Goal: Information Seeking & Learning: Learn about a topic

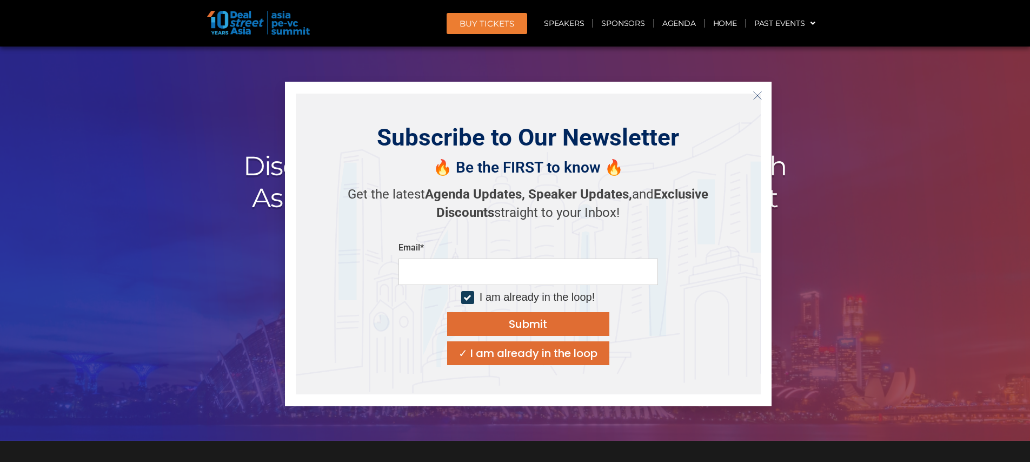
drag, startPoint x: 760, startPoint y: 97, endPoint x: 744, endPoint y: 107, distance: 18.9
click at [760, 97] on icon "Close" at bounding box center [757, 96] width 10 height 10
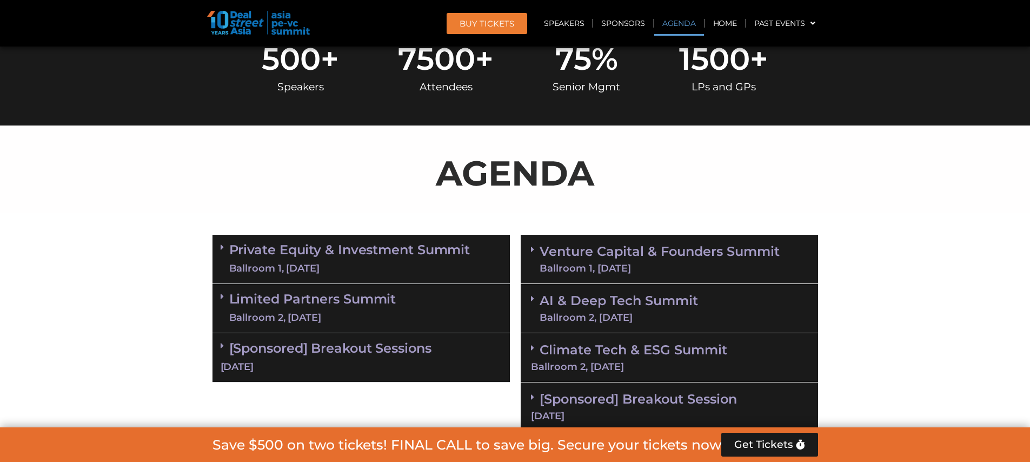
scroll to position [585, 0]
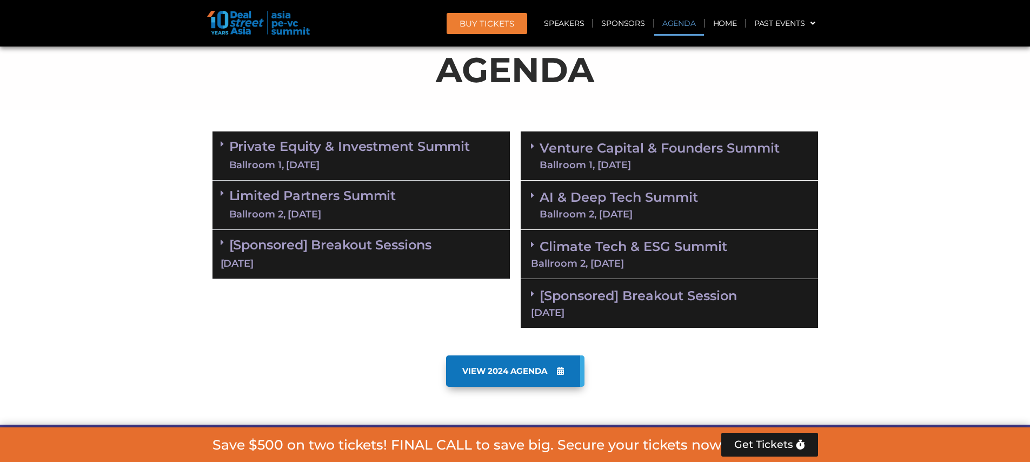
click at [589, 150] on link "Venture Capital & Founders​ Summit Ballroom 1, [DATE]" at bounding box center [659, 156] width 240 height 28
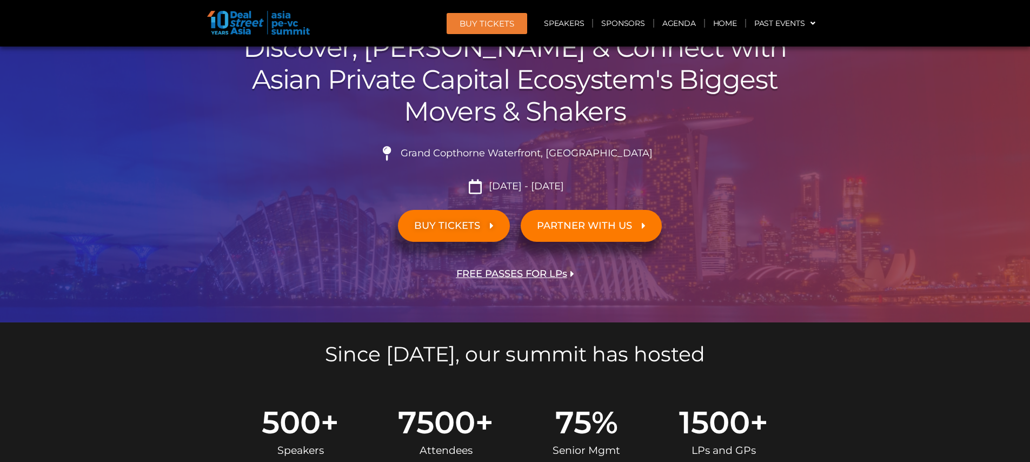
scroll to position [0, 0]
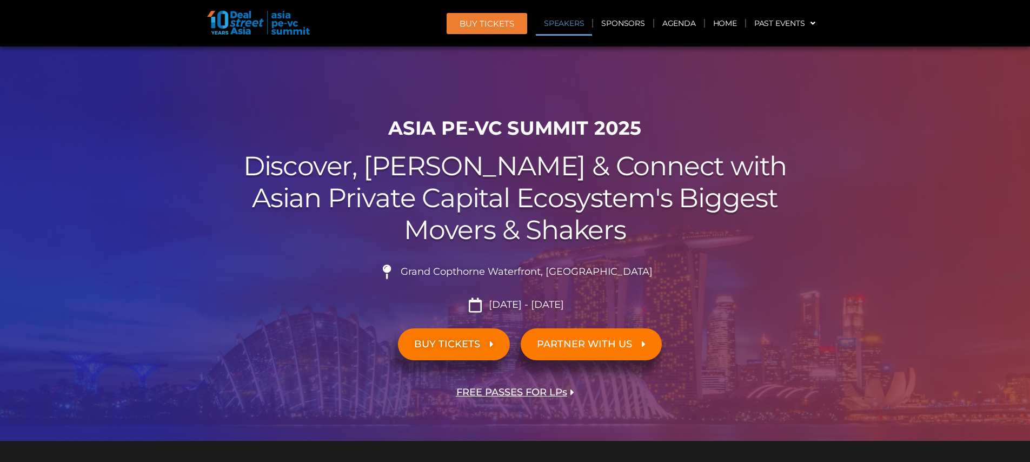
click at [585, 29] on link "Speakers" at bounding box center [564, 23] width 56 height 25
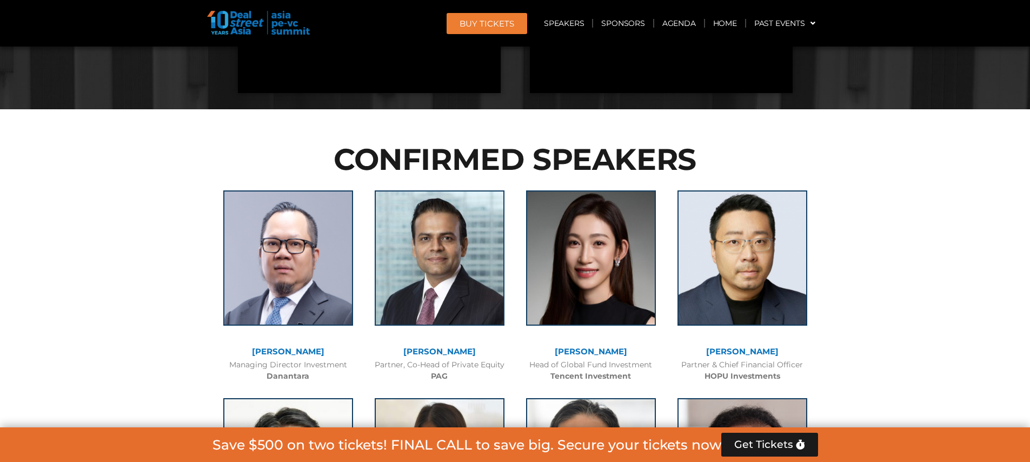
scroll to position [2838, 0]
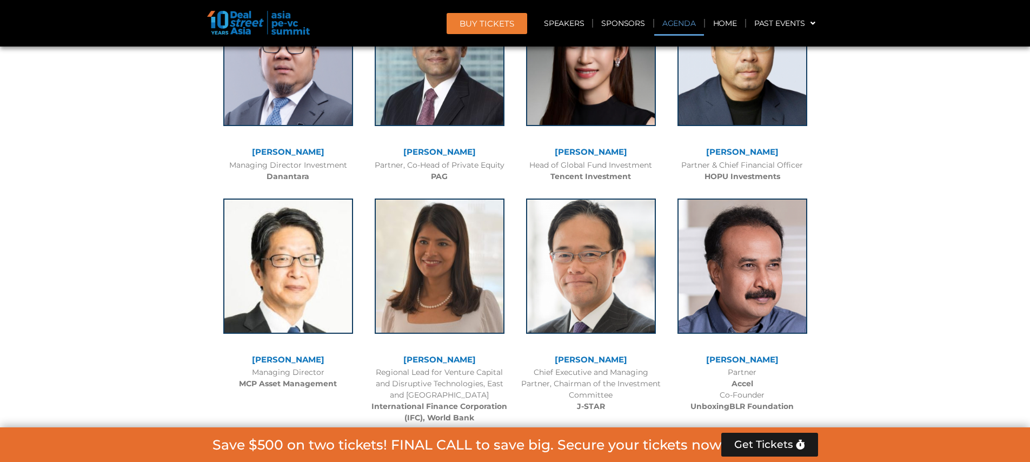
click at [678, 23] on link "Agenda" at bounding box center [679, 23] width 50 height 25
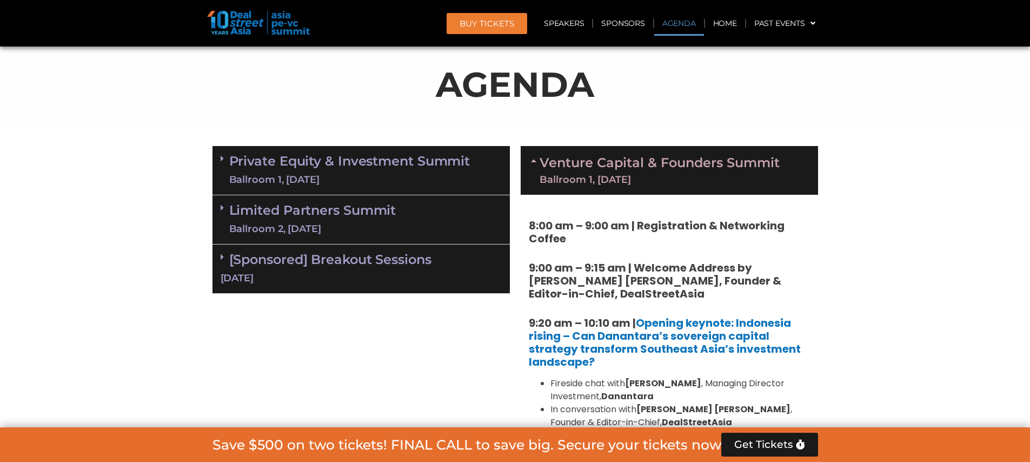
scroll to position [566, 0]
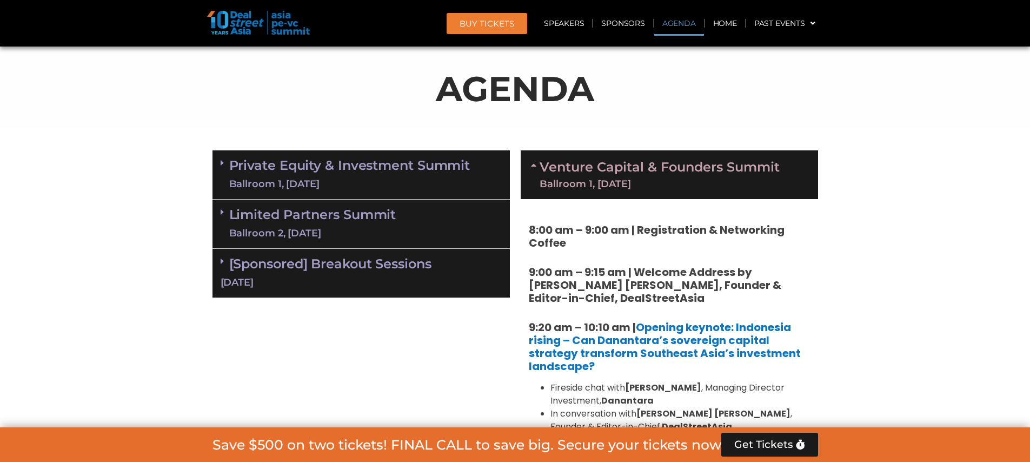
click at [570, 191] on div "Venture Capital & Founders​ Summit Ballroom 1, [DATE]" at bounding box center [669, 174] width 297 height 49
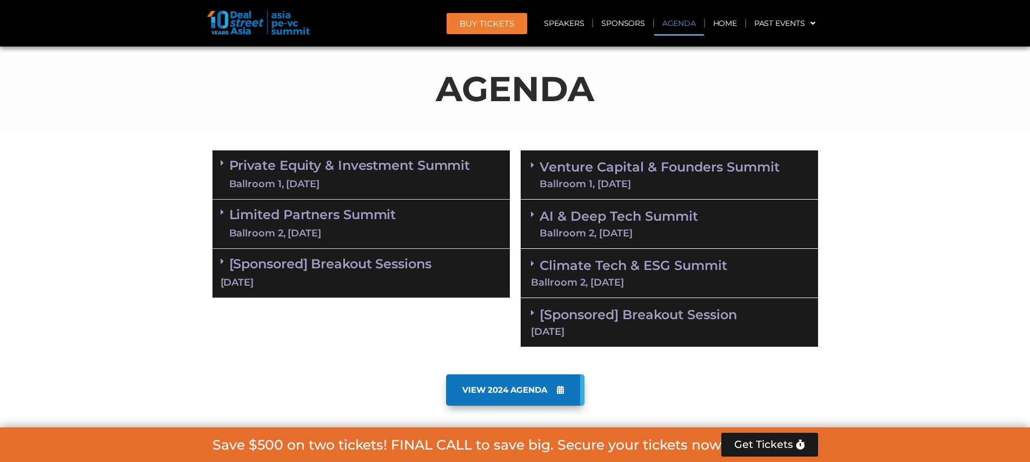
click at [566, 186] on div "Ballroom 1, [DATE]" at bounding box center [659, 184] width 240 height 10
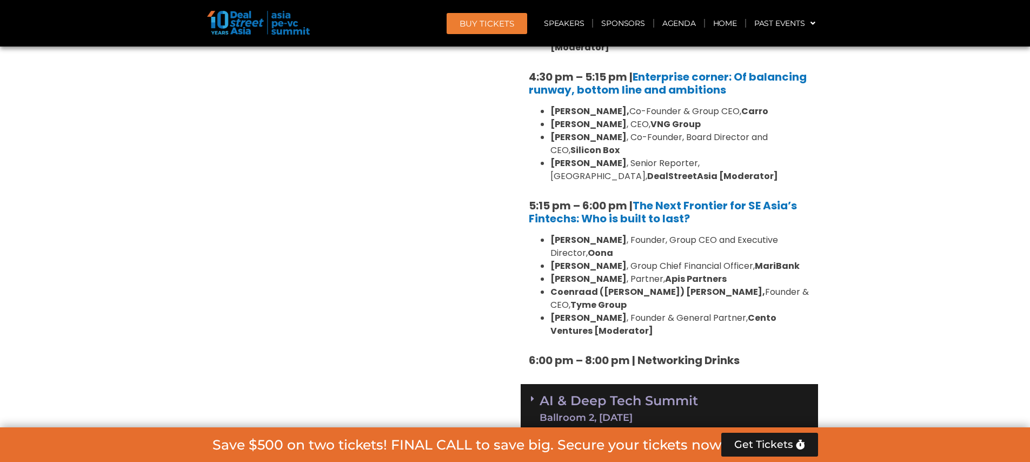
scroll to position [2116, 0]
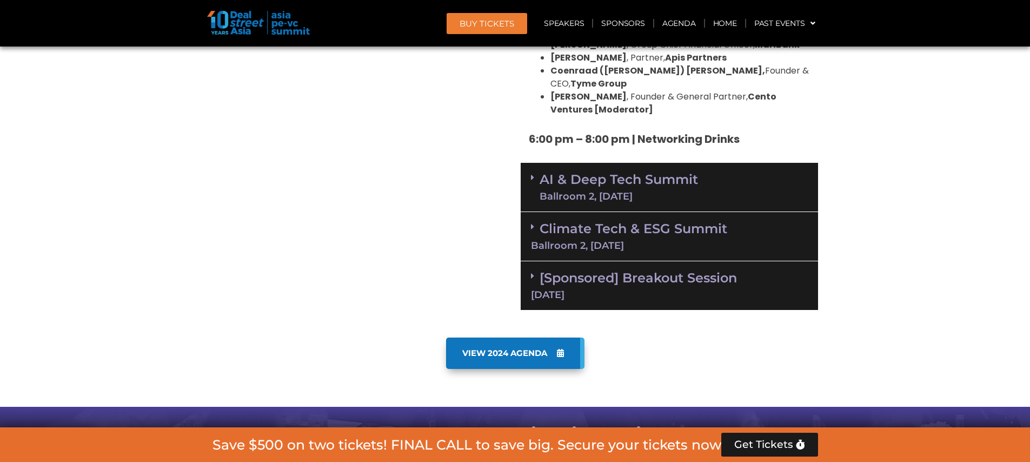
click at [593, 290] on div "[DATE]" at bounding box center [669, 295] width 277 height 10
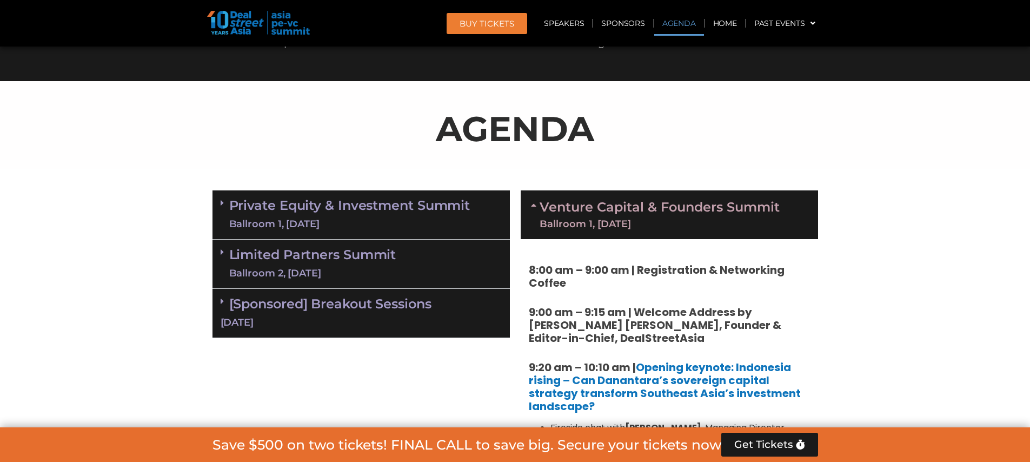
scroll to position [502, 0]
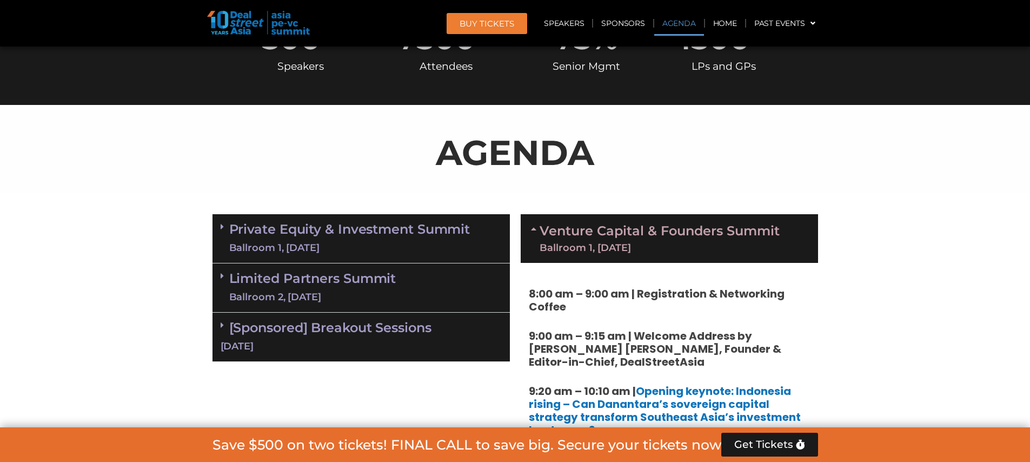
click at [341, 267] on div "Limited Partners [GEOGRAPHIC_DATA] 2, [DATE]" at bounding box center [360, 287] width 297 height 49
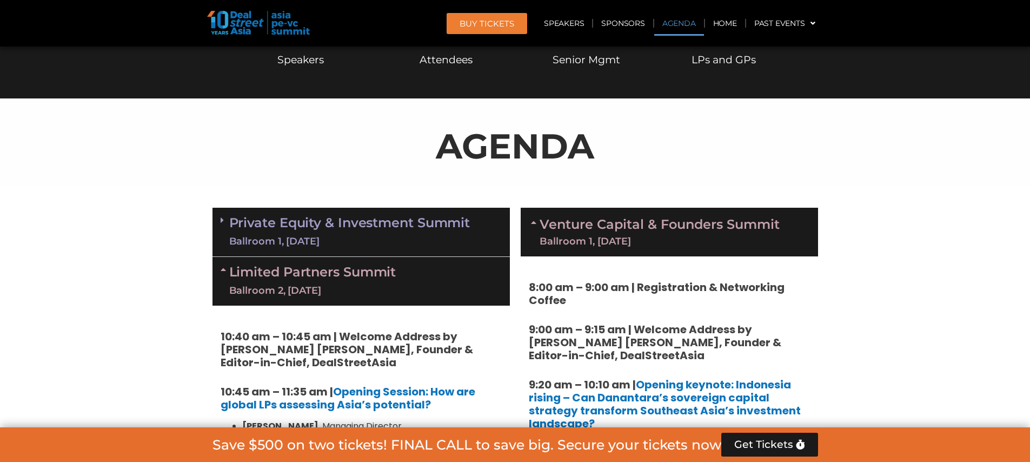
scroll to position [389, 0]
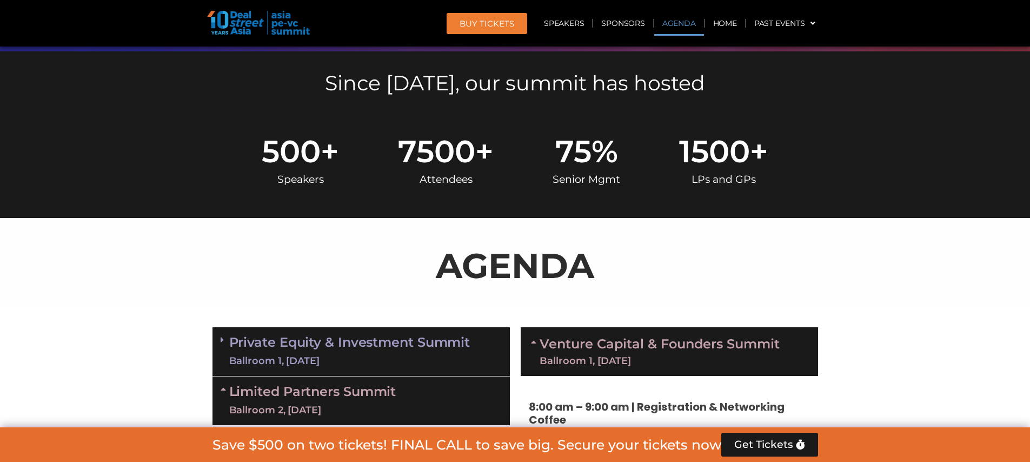
click at [256, 357] on div "Ballroom 1, [DATE]" at bounding box center [349, 361] width 241 height 14
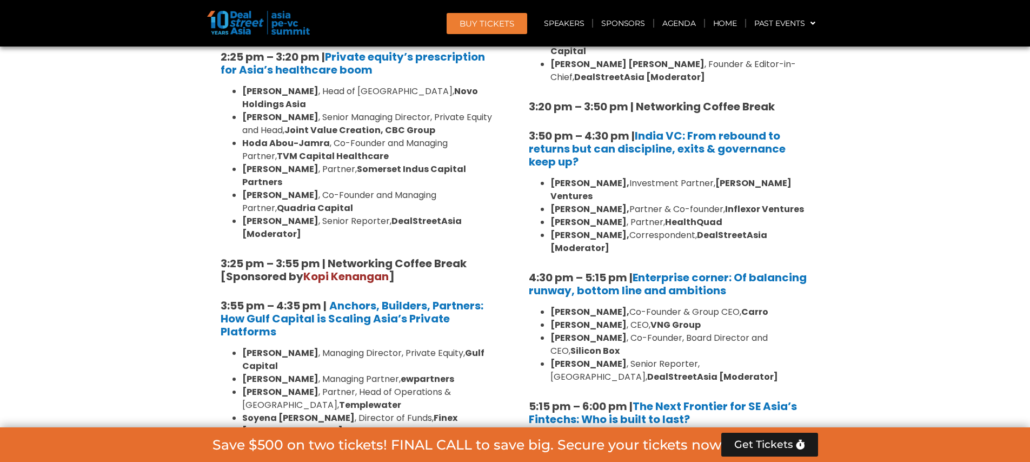
scroll to position [1533, 0]
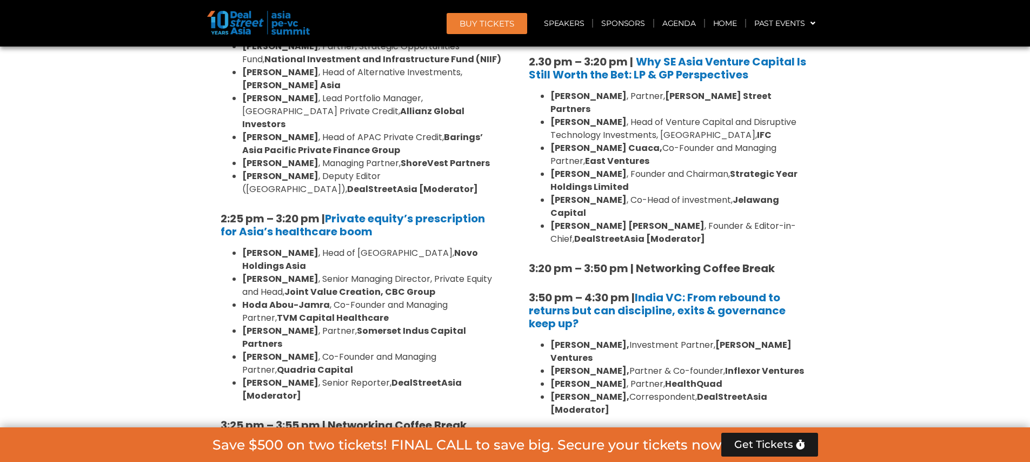
click at [747, 364] on strong "Inflexor Ventures" at bounding box center [764, 370] width 79 height 12
drag, startPoint x: 747, startPoint y: 296, endPoint x: 783, endPoint y: 292, distance: 35.9
click at [783, 364] on strong "Inflexor Ventures" at bounding box center [764, 370] width 79 height 12
